Goal: Information Seeking & Learning: Learn about a topic

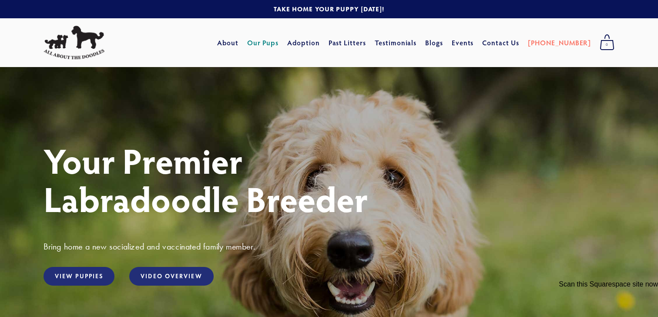
click at [279, 41] on link "Our Pups" at bounding box center [263, 43] width 32 height 16
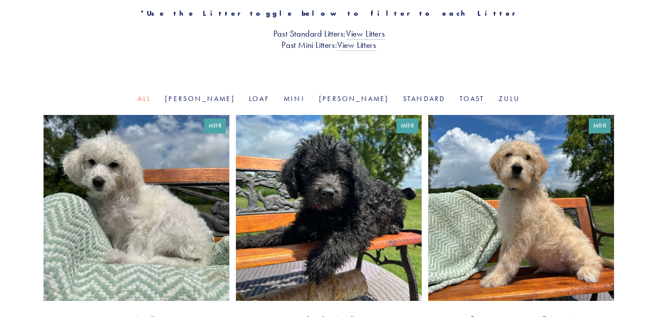
scroll to position [207, 0]
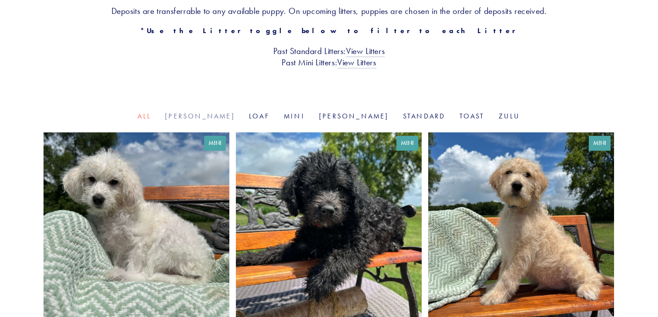
click at [221, 116] on link "[PERSON_NAME]" at bounding box center [200, 116] width 70 height 8
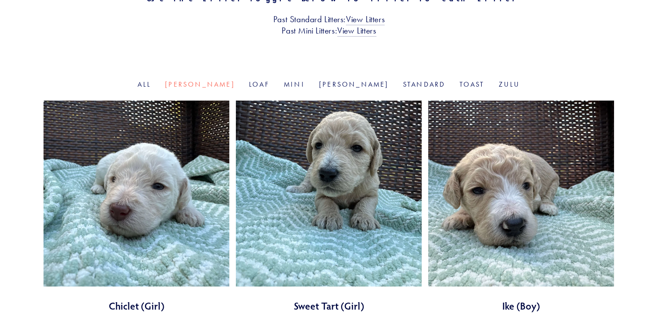
scroll to position [232, 0]
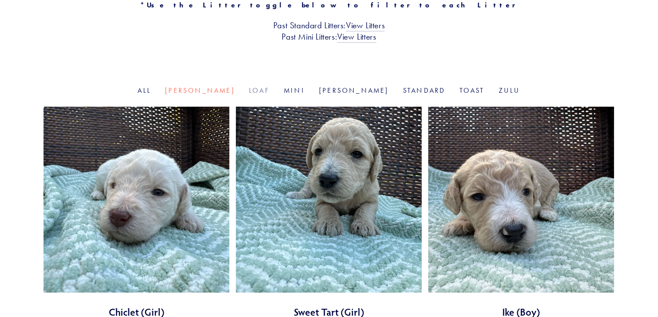
click at [263, 91] on link "Loaf" at bounding box center [259, 90] width 21 height 8
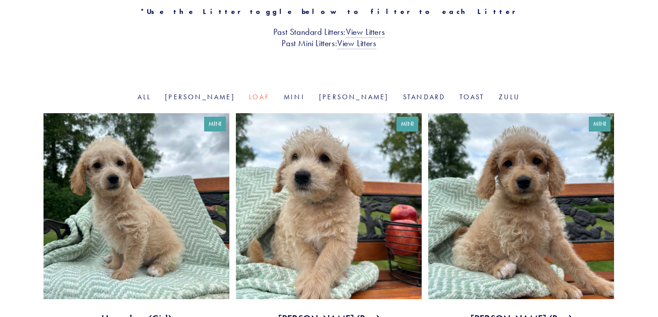
scroll to position [225, 0]
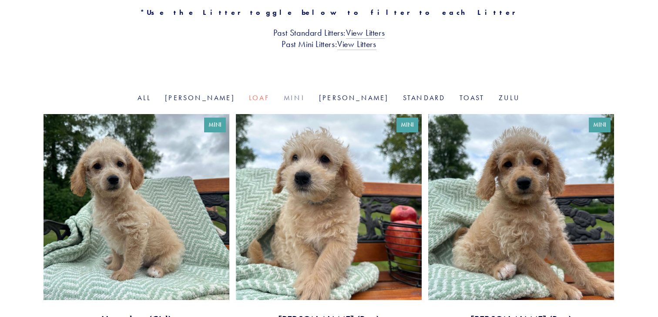
click at [294, 97] on link "Mini" at bounding box center [294, 98] width 21 height 8
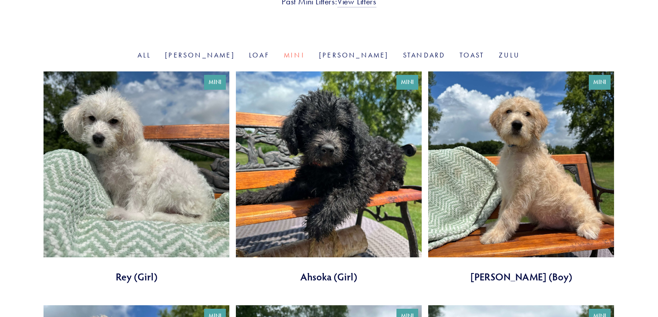
scroll to position [266, 0]
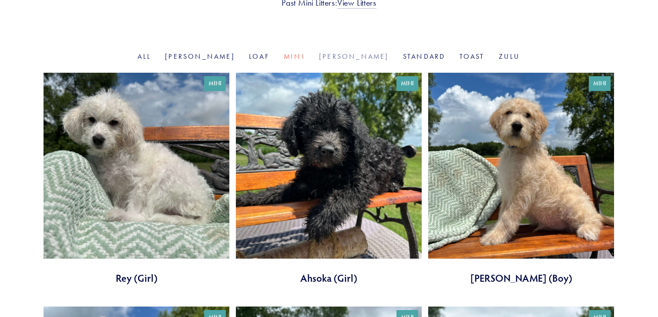
click at [336, 54] on link "[PERSON_NAME]" at bounding box center [354, 56] width 70 height 8
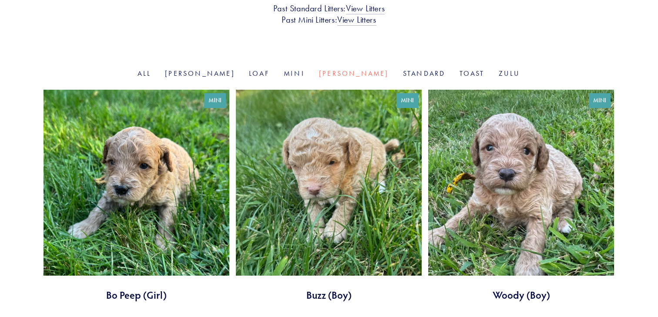
scroll to position [250, 0]
click at [403, 74] on link "Standard" at bounding box center [424, 73] width 43 height 8
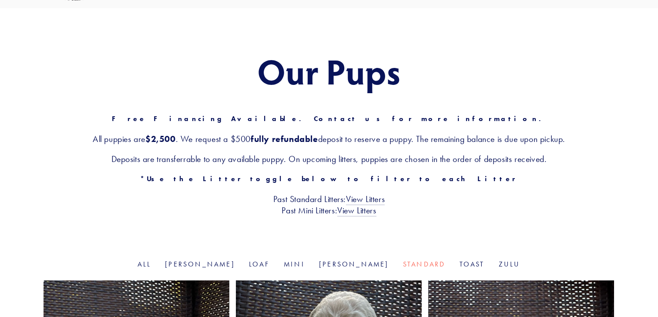
scroll to position [10, 0]
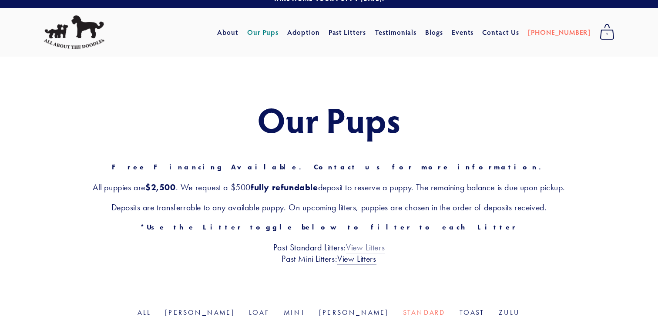
click at [369, 247] on link "View Litters" at bounding box center [365, 247] width 39 height 11
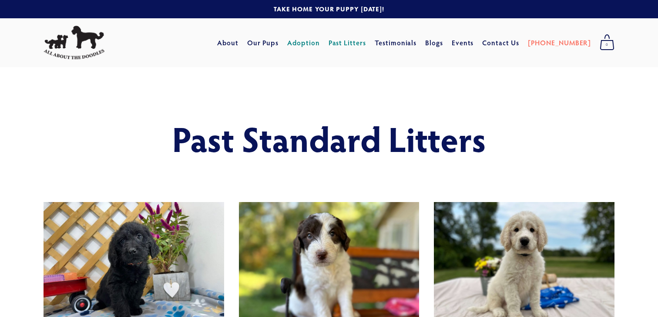
click at [318, 44] on link "Adoption" at bounding box center [303, 43] width 33 height 16
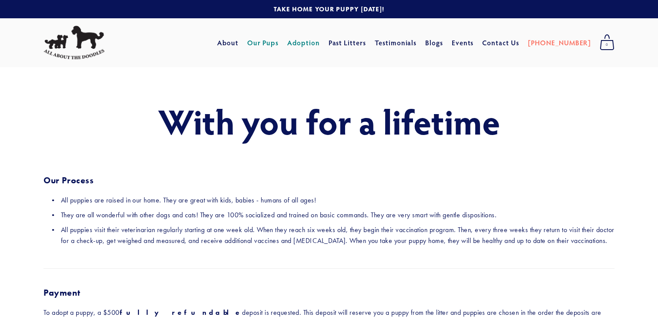
click at [276, 45] on link "Our Pups" at bounding box center [263, 43] width 32 height 16
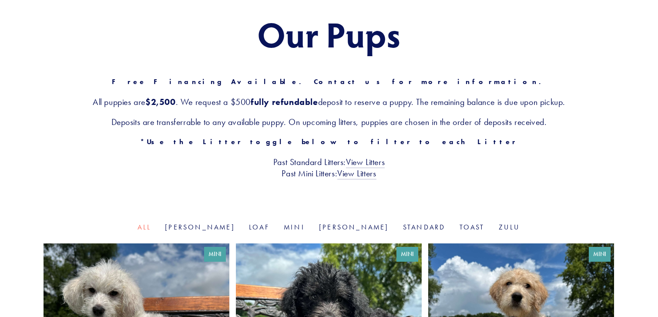
scroll to position [194, 0]
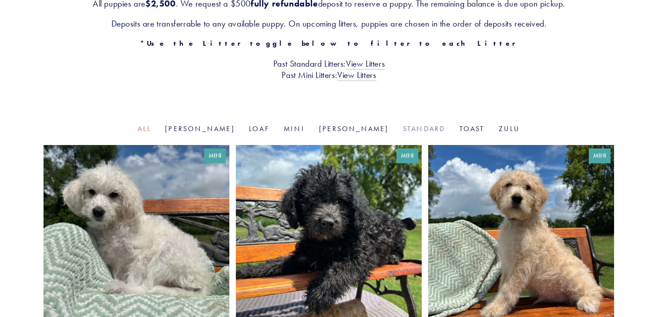
click at [403, 131] on link "Standard" at bounding box center [424, 128] width 43 height 8
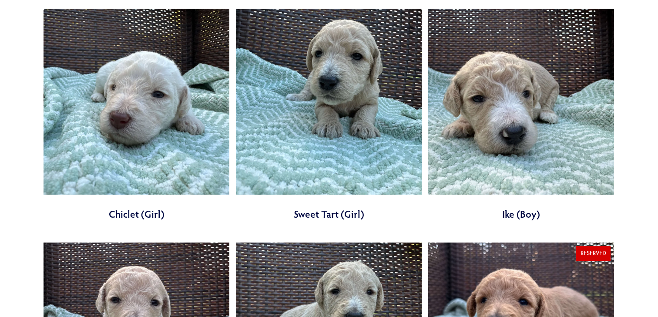
scroll to position [326, 0]
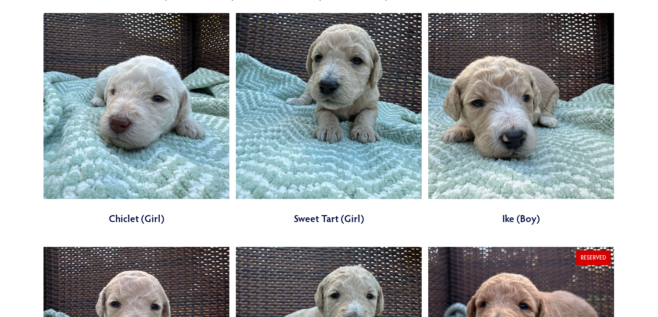
click at [383, 155] on link at bounding box center [329, 119] width 186 height 212
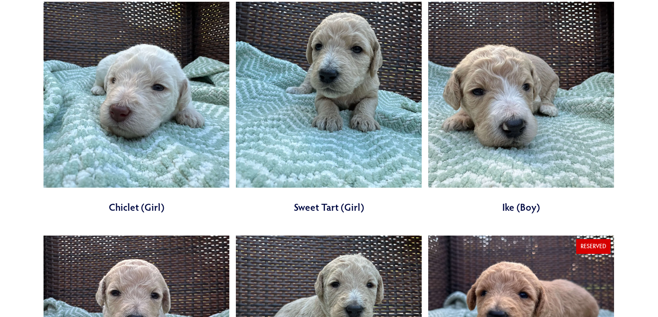
scroll to position [331, 0]
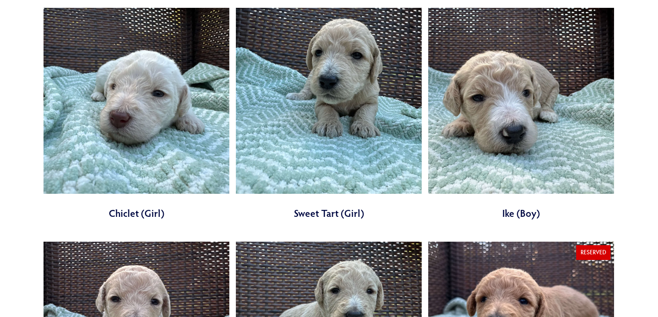
click at [515, 130] on link at bounding box center [521, 114] width 186 height 212
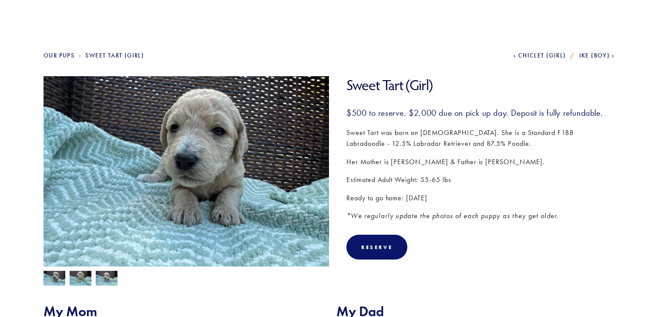
scroll to position [74, 0]
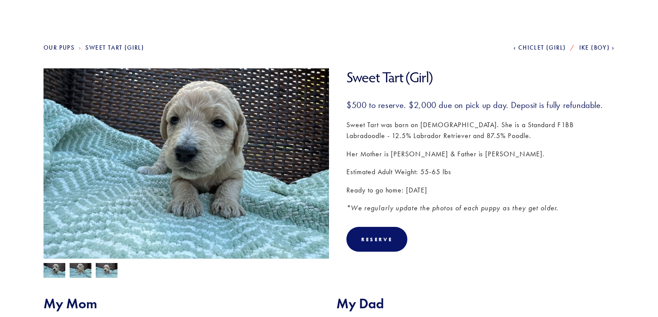
click at [80, 270] on img at bounding box center [81, 271] width 22 height 17
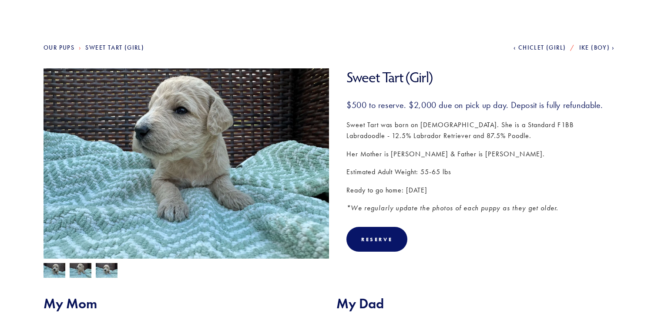
click at [106, 271] on img at bounding box center [107, 271] width 22 height 17
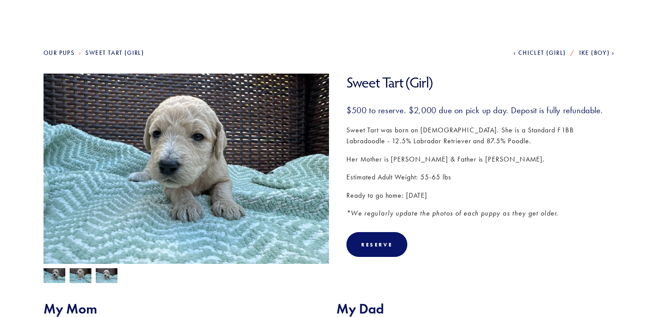
scroll to position [0, 0]
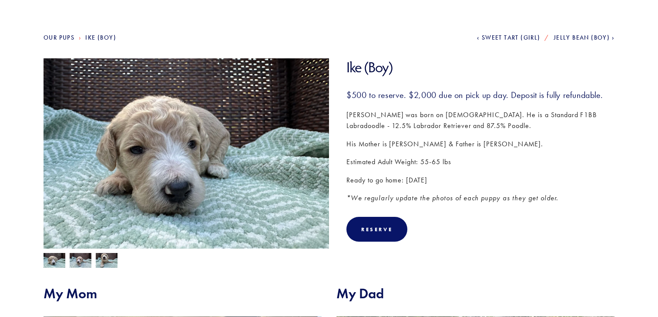
scroll to position [90, 0]
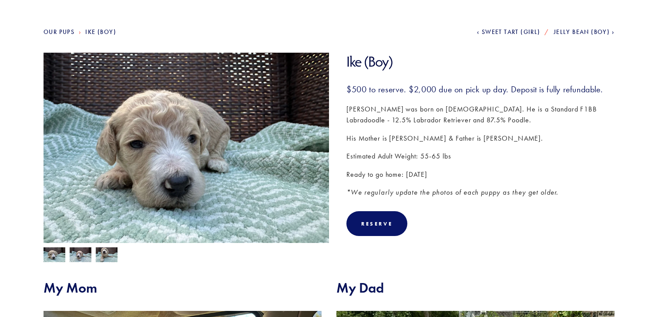
click at [107, 251] on img at bounding box center [107, 255] width 22 height 17
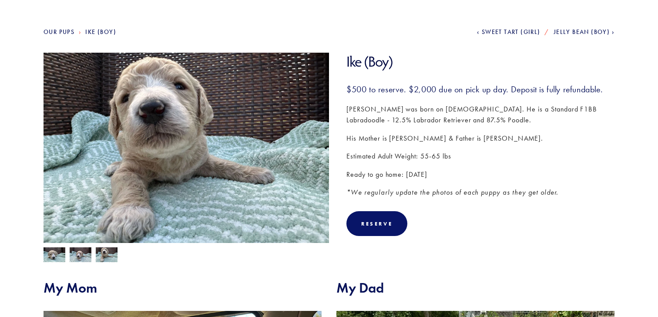
click at [80, 251] on img at bounding box center [81, 255] width 22 height 17
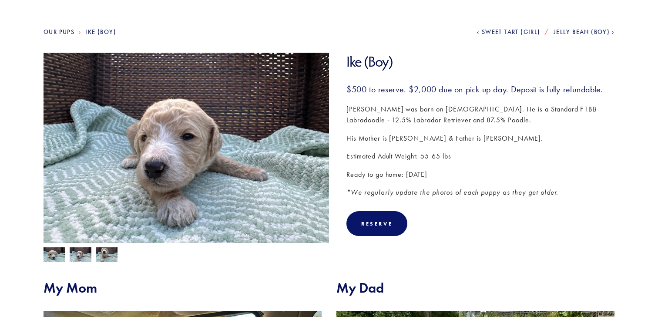
click at [47, 252] on img at bounding box center [55, 254] width 22 height 17
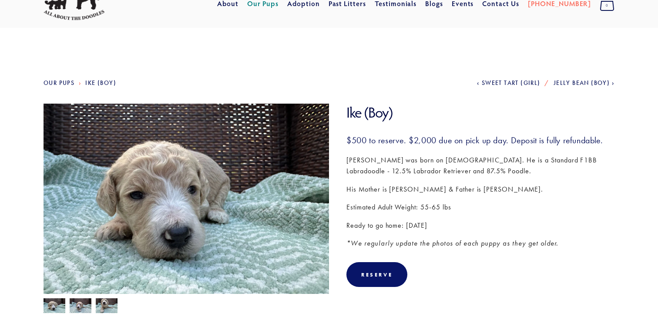
scroll to position [0, 0]
